Goal: Answer question/provide support

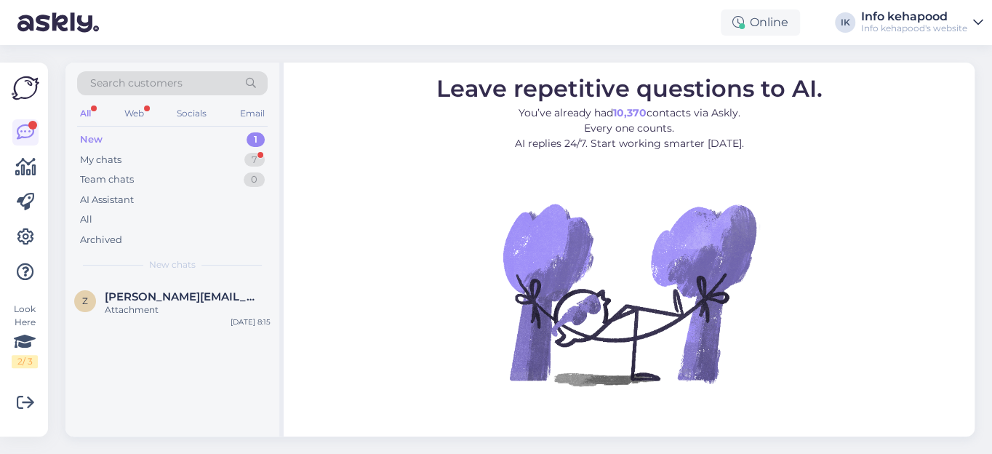
click at [96, 138] on div "New" at bounding box center [91, 139] width 23 height 15
click at [105, 160] on div "My chats" at bounding box center [100, 160] width 41 height 15
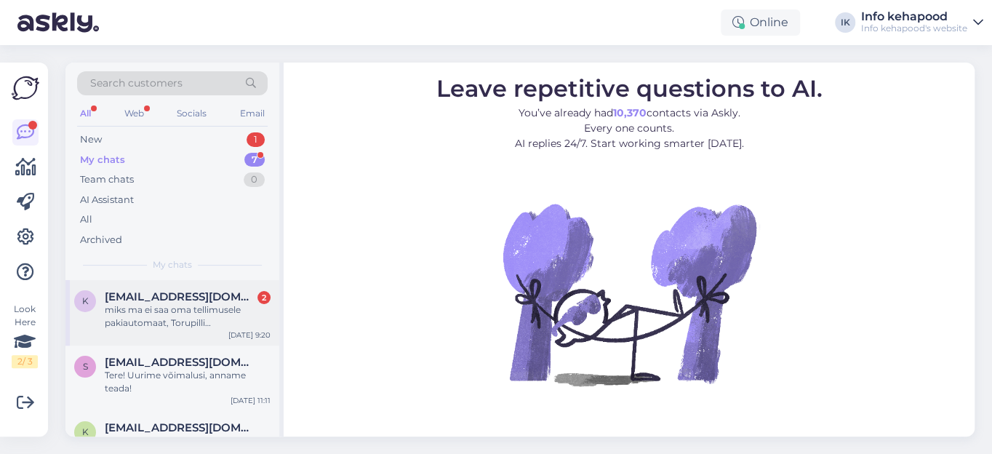
click at [178, 291] on span "[EMAIL_ADDRESS][DOMAIN_NAME]" at bounding box center [180, 296] width 151 height 13
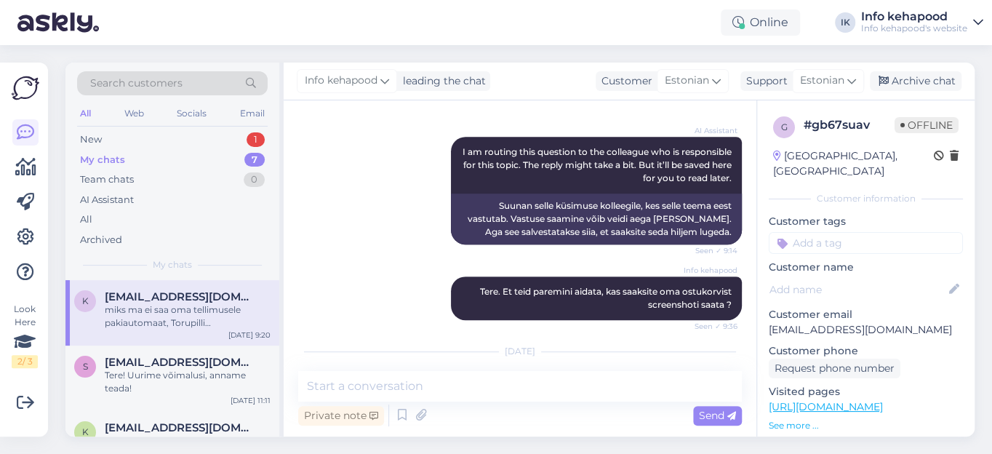
scroll to position [476, 0]
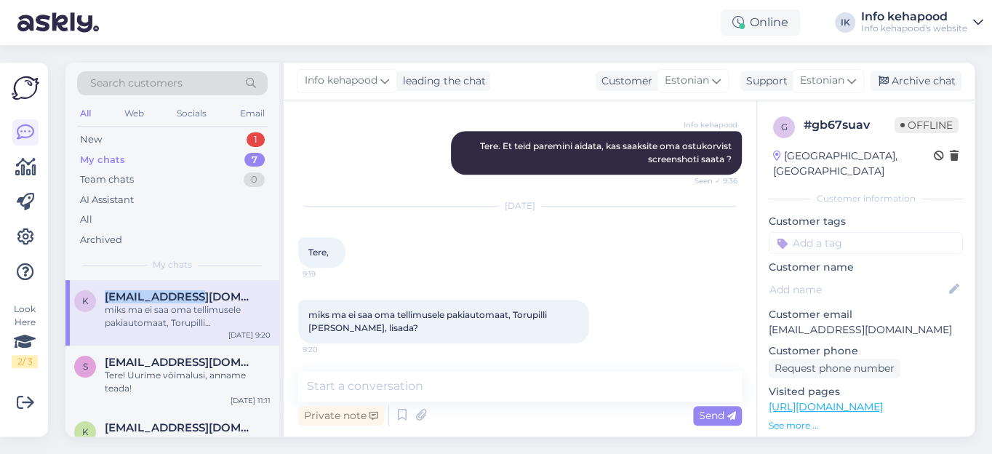
drag, startPoint x: 105, startPoint y: 295, endPoint x: 172, endPoint y: 296, distance: 67.6
click at [172, 296] on span "[EMAIL_ADDRESS][DOMAIN_NAME]" at bounding box center [180, 296] width 151 height 13
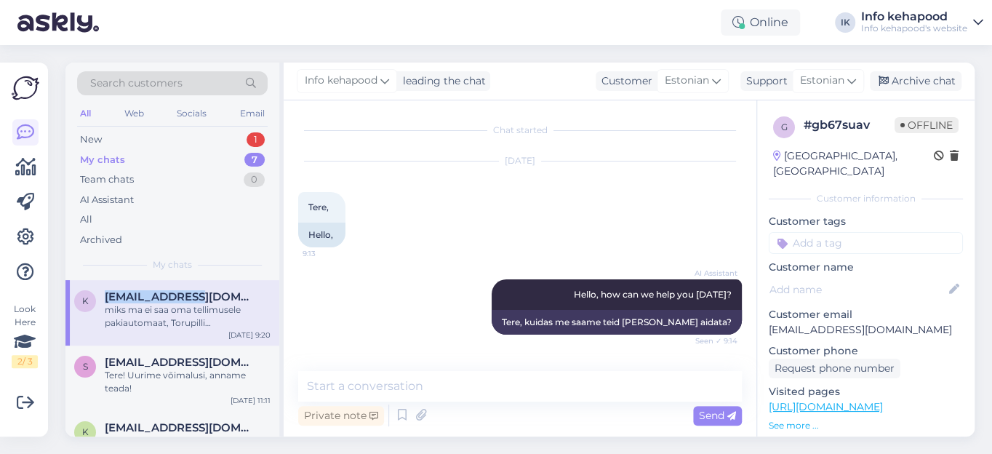
copy span "klenja.tiitsar"
click at [451, 272] on div "AI Assistant Hello, how can we help you [DATE]? Seen ✓ 9:14 Tere, kuidas me saa…" at bounding box center [520, 306] width 444 height 87
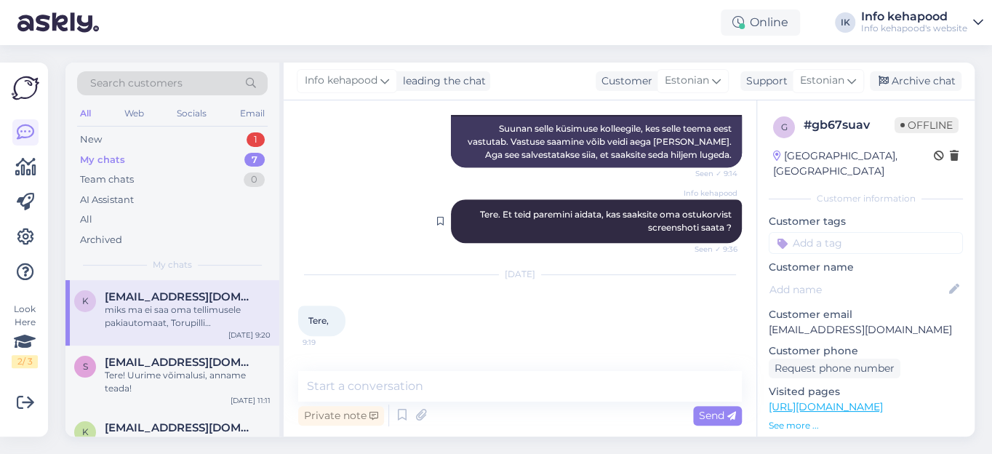
scroll to position [476, 0]
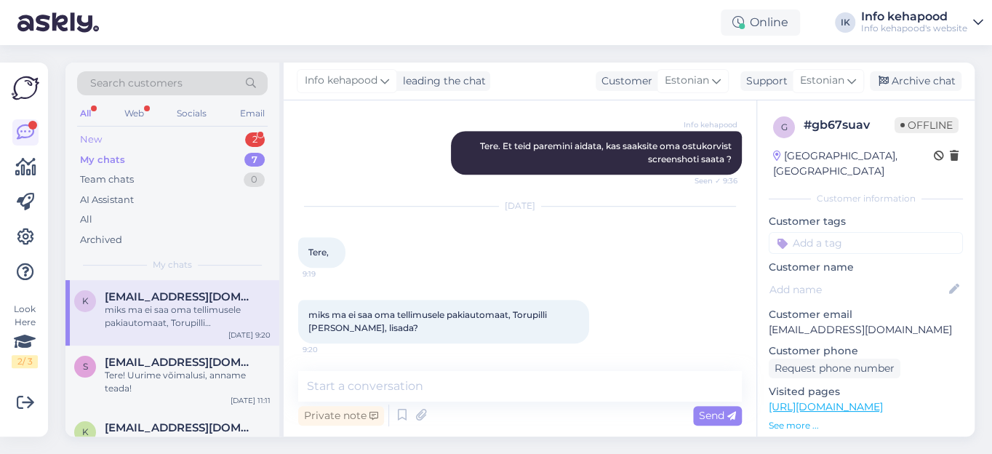
click at [98, 137] on div "New" at bounding box center [91, 139] width 22 height 15
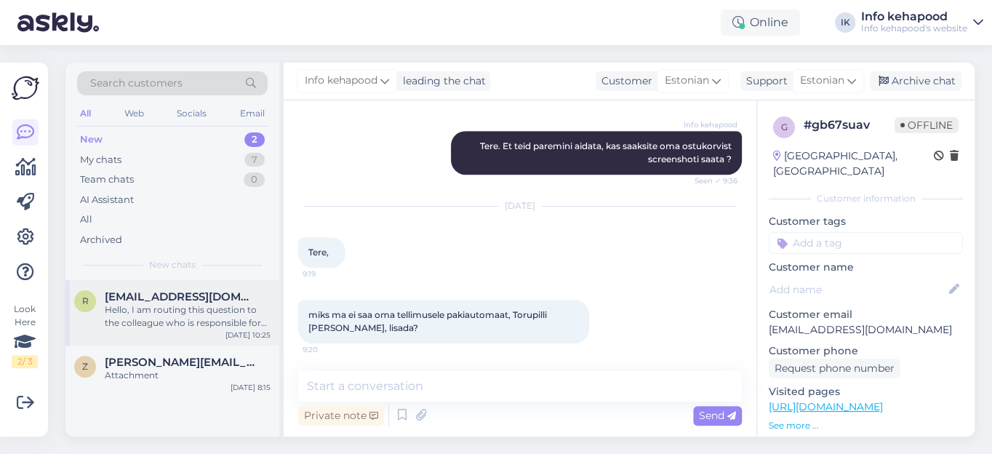
click at [162, 316] on div "Hello, I am routing this question to the colleague who is responsible for this …" at bounding box center [188, 316] width 166 height 26
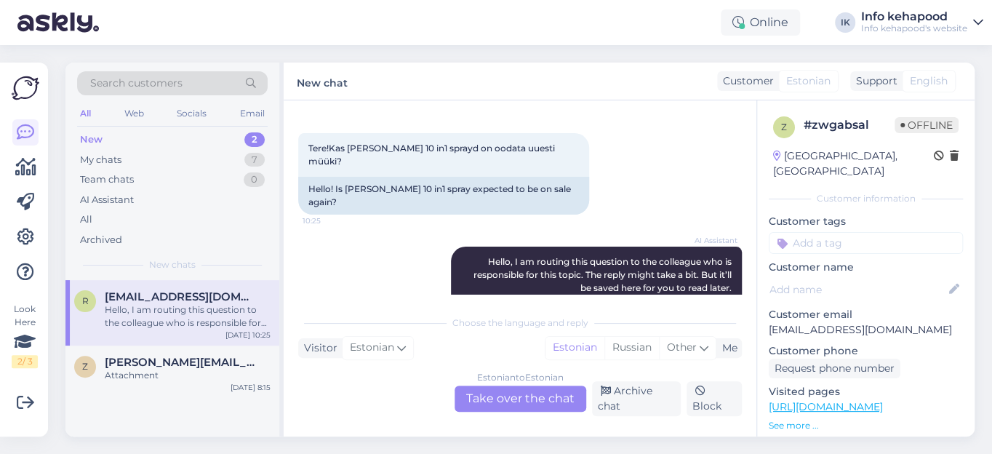
scroll to position [0, 0]
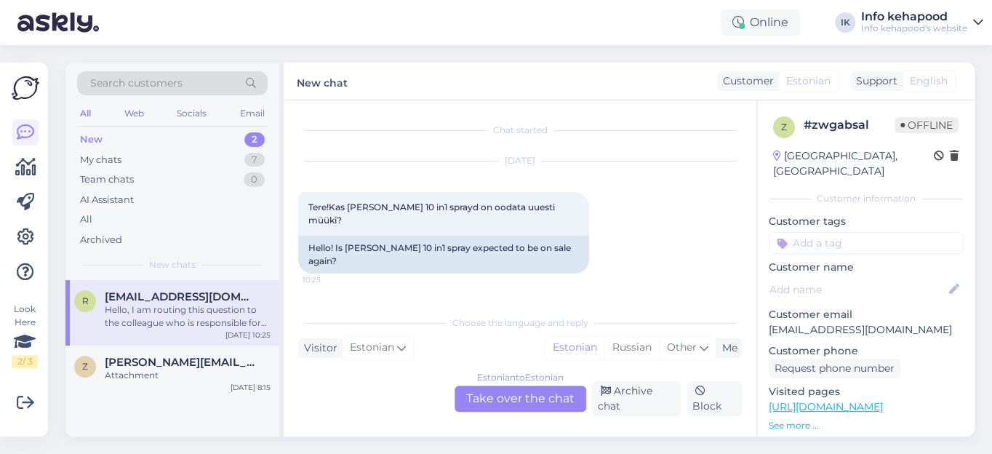
click at [155, 87] on span "Search customers" at bounding box center [136, 83] width 92 height 15
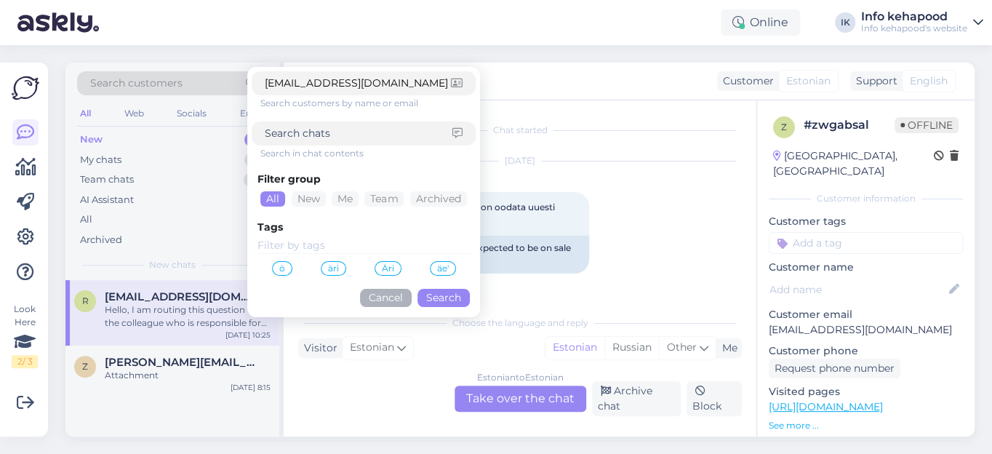
type input "[EMAIL_ADDRESS][DOMAIN_NAME]"
click at [450, 302] on button "Search" at bounding box center [443, 298] width 52 height 18
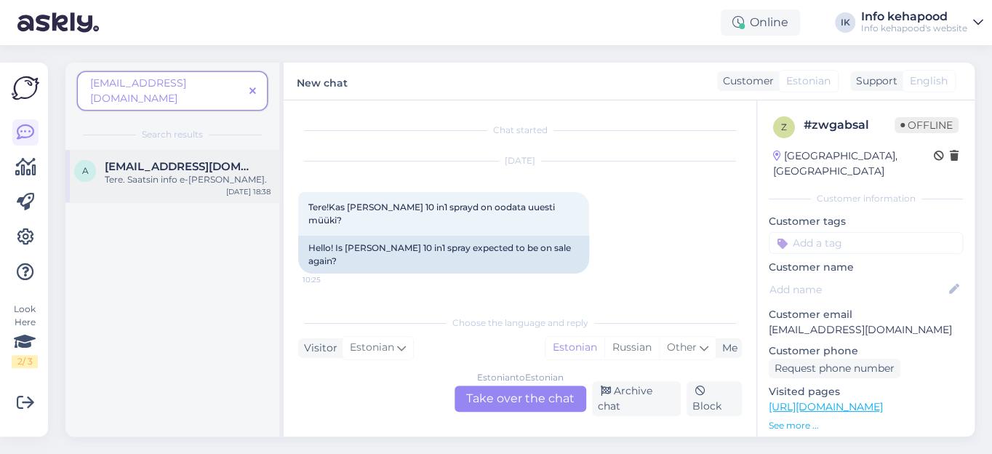
click at [173, 160] on span "[EMAIL_ADDRESS][DOMAIN_NAME]" at bounding box center [180, 166] width 151 height 13
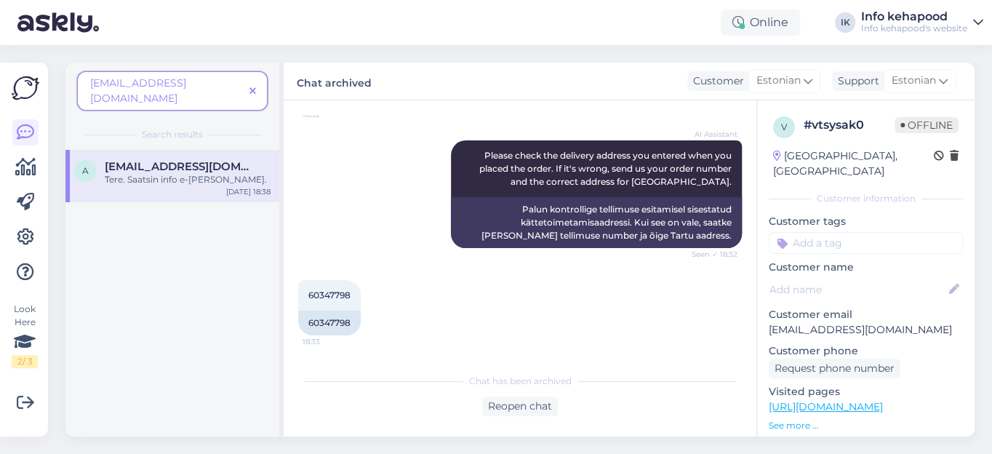
scroll to position [369, 0]
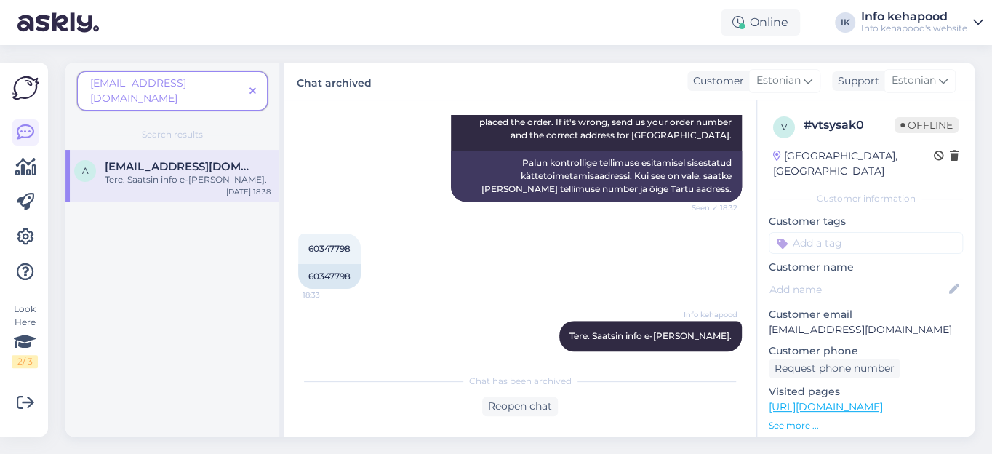
click at [253, 87] on icon at bounding box center [252, 92] width 7 height 10
